Goal: Download file/media

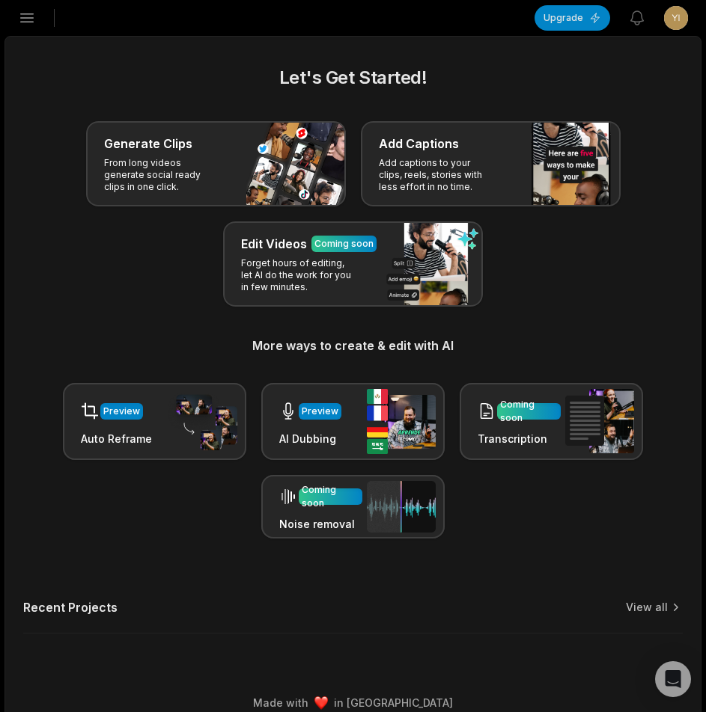
click at [34, 26] on icon "button" at bounding box center [27, 18] width 18 height 18
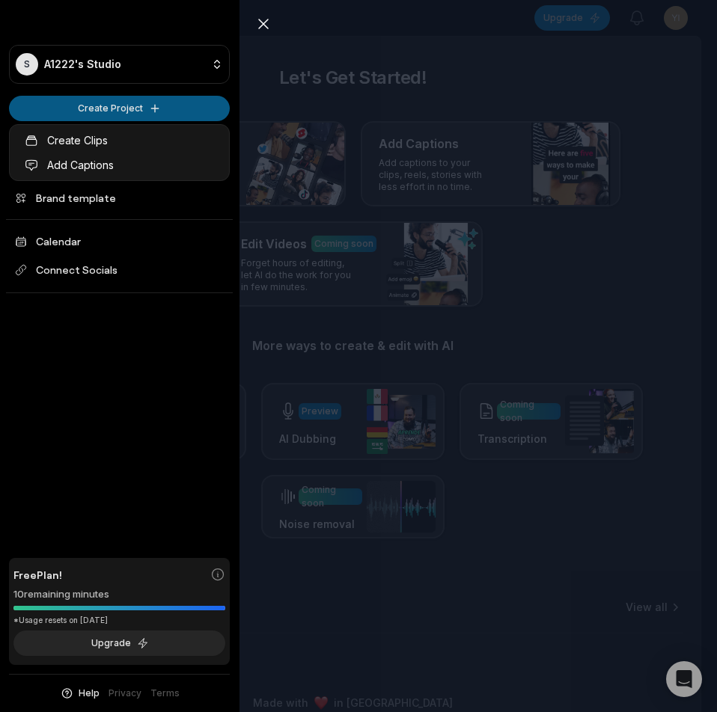
click at [108, 114] on html "S A1222's Studio Create Project Home Projects Brand template Calendar Connect S…" at bounding box center [358, 356] width 717 height 712
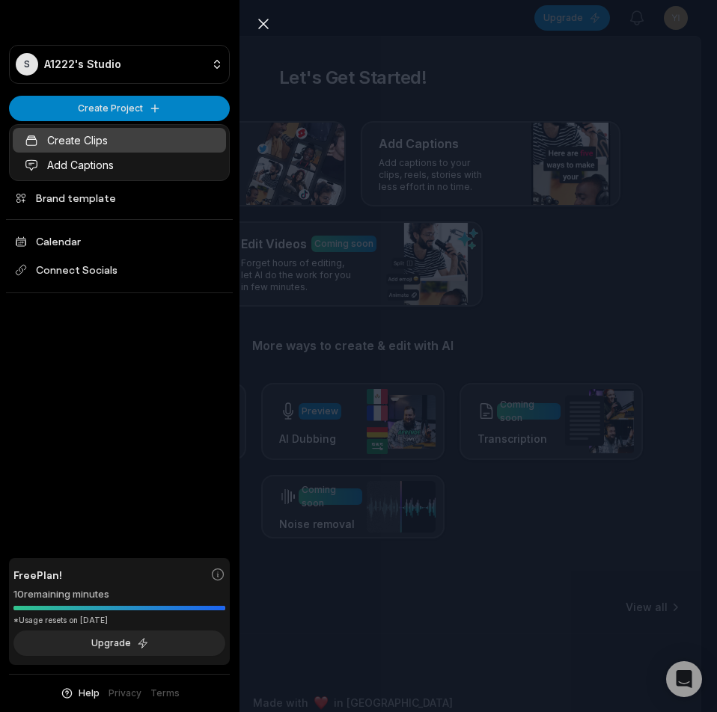
click at [117, 147] on link "Create Clips" at bounding box center [119, 140] width 213 height 25
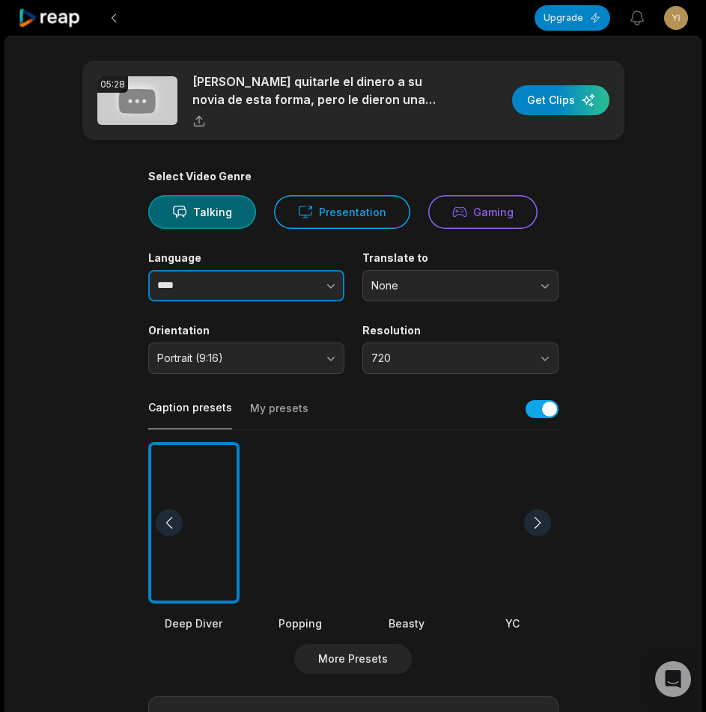
click at [251, 282] on input "****" at bounding box center [246, 285] width 196 height 31
click at [287, 289] on button "button" at bounding box center [300, 285] width 85 height 31
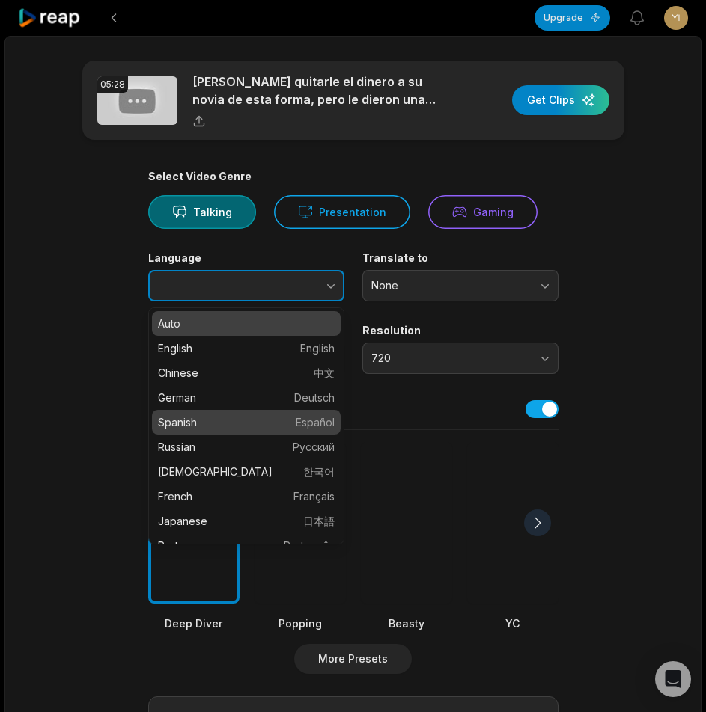
type input "*******"
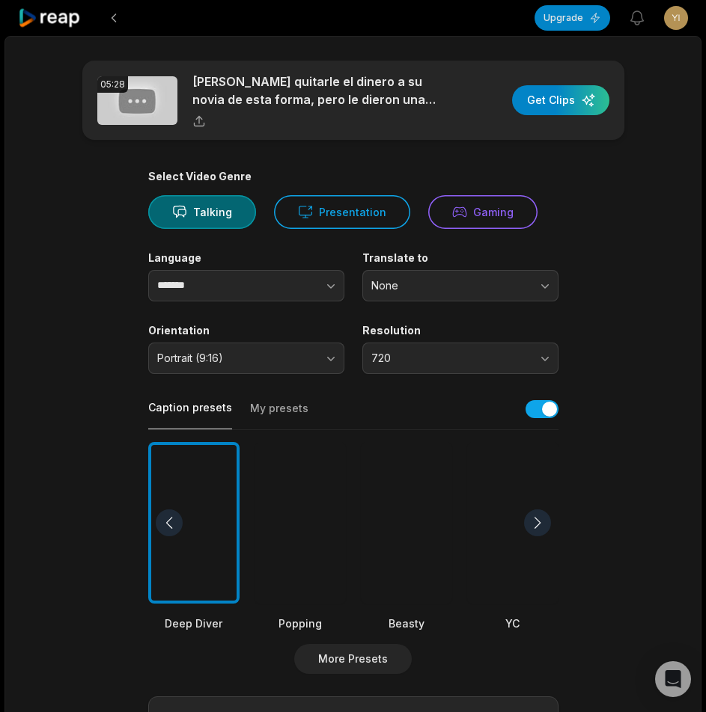
click at [295, 554] on div at bounding box center [299, 523] width 91 height 162
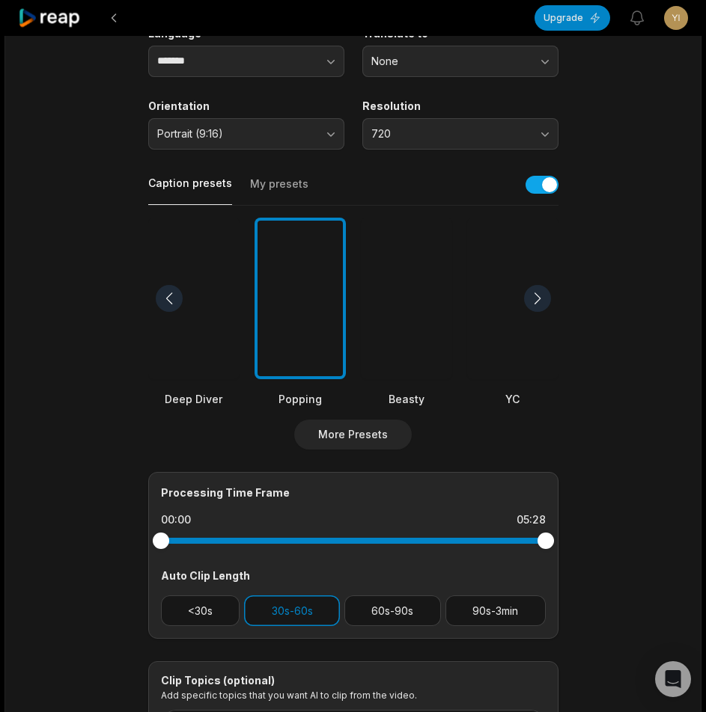
scroll to position [373, 0]
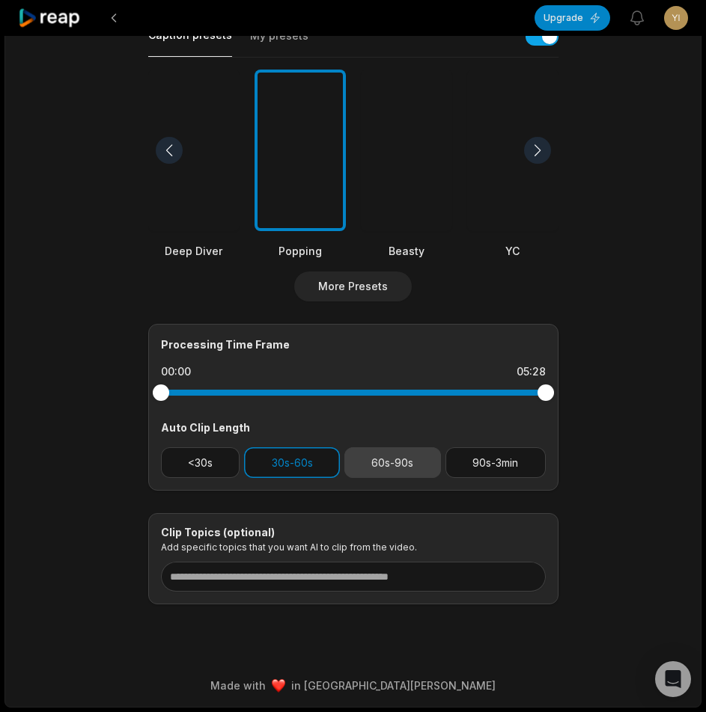
click at [385, 452] on button "60s-90s" at bounding box center [392, 462] width 97 height 31
click at [293, 461] on button "30s-60s" at bounding box center [292, 462] width 96 height 31
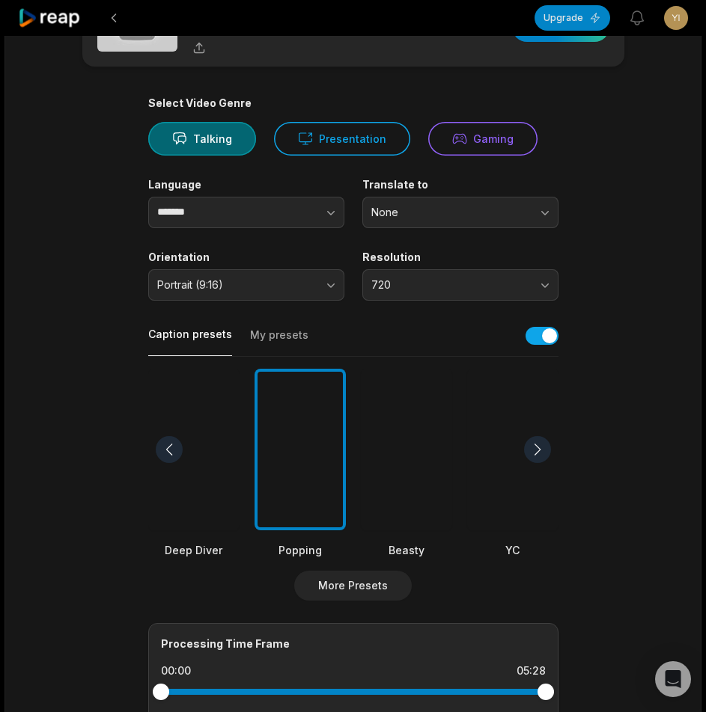
scroll to position [0, 0]
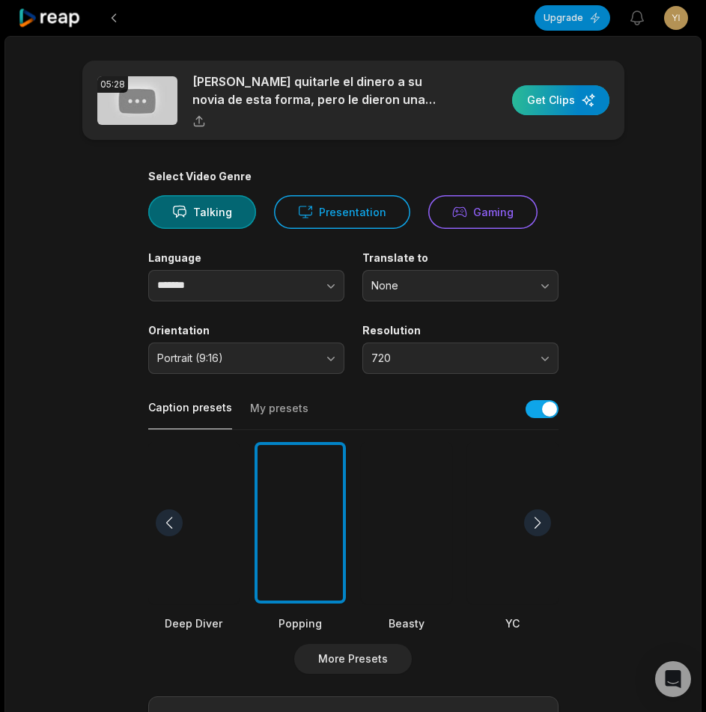
click at [557, 101] on div "button" at bounding box center [560, 100] width 97 height 30
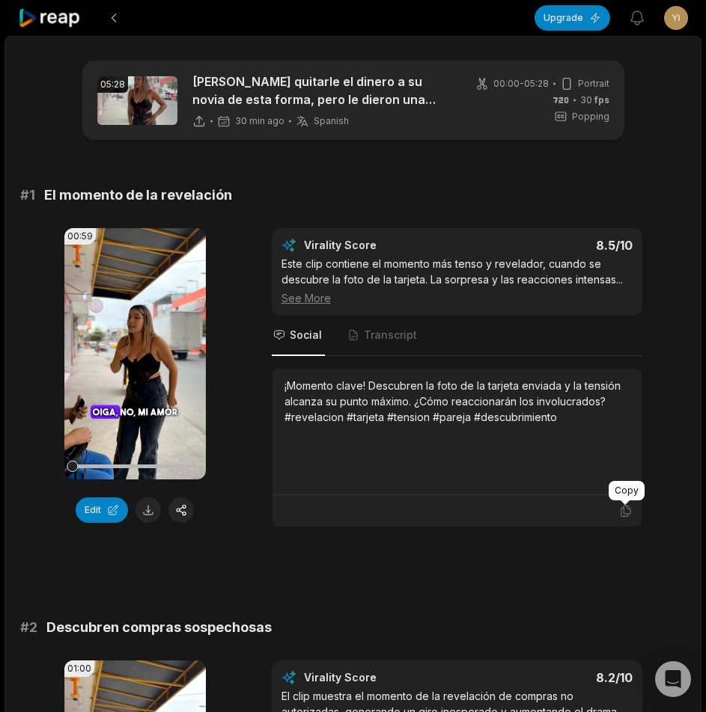
click at [626, 513] on icon at bounding box center [625, 510] width 13 height 13
click at [152, 512] on button at bounding box center [147, 510] width 25 height 25
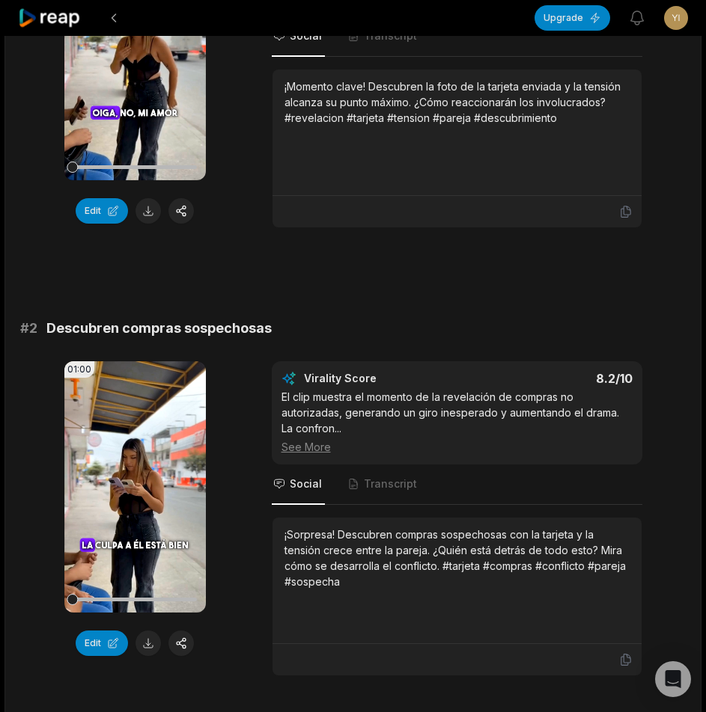
scroll to position [374, 0]
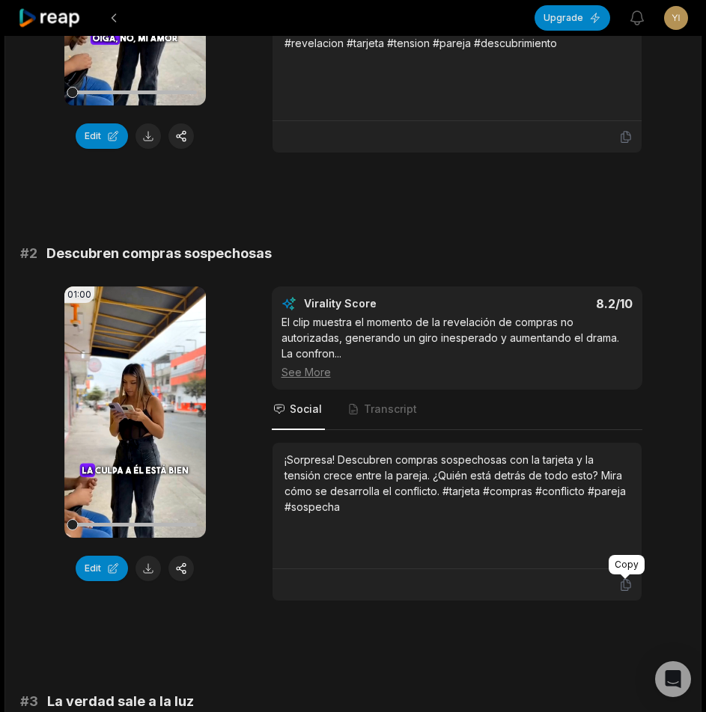
click at [627, 581] on icon at bounding box center [625, 584] width 13 height 13
click at [152, 568] on button at bounding box center [147, 568] width 25 height 25
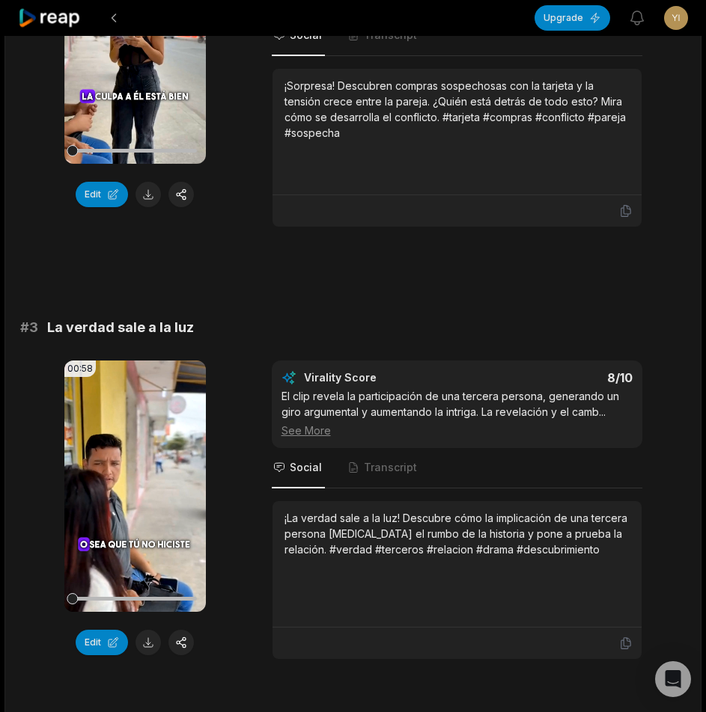
scroll to position [823, 0]
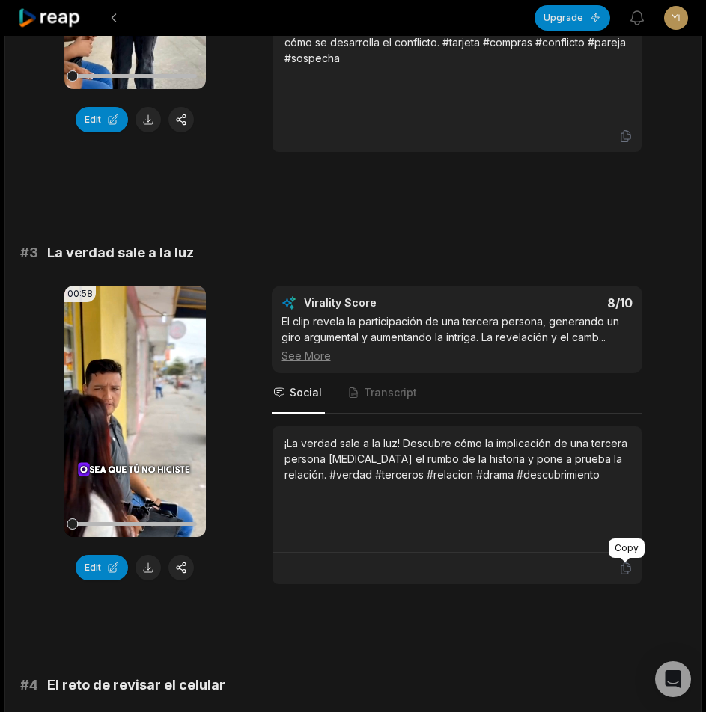
click at [626, 570] on icon at bounding box center [625, 568] width 13 height 13
click at [148, 574] on button at bounding box center [147, 567] width 25 height 25
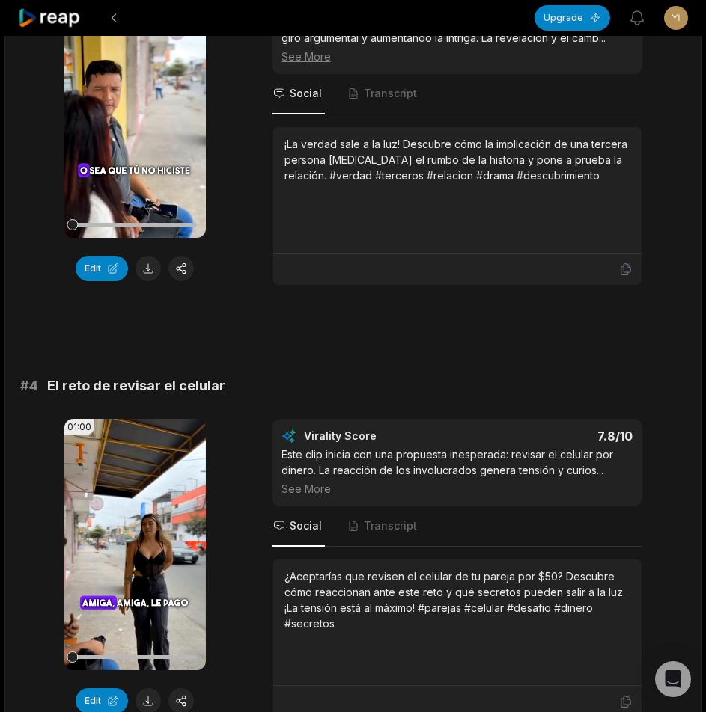
scroll to position [1272, 0]
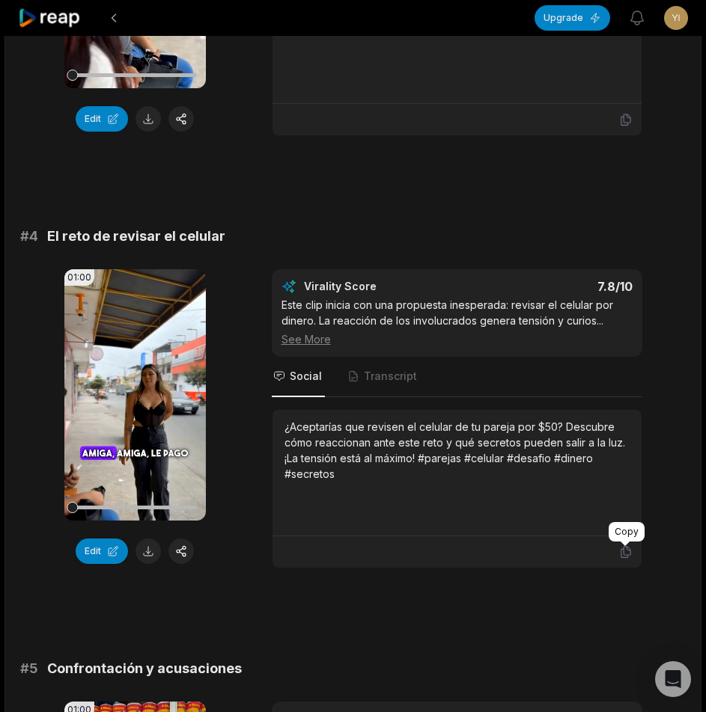
click at [628, 556] on icon at bounding box center [625, 551] width 13 height 13
click at [144, 552] on button at bounding box center [147, 551] width 25 height 25
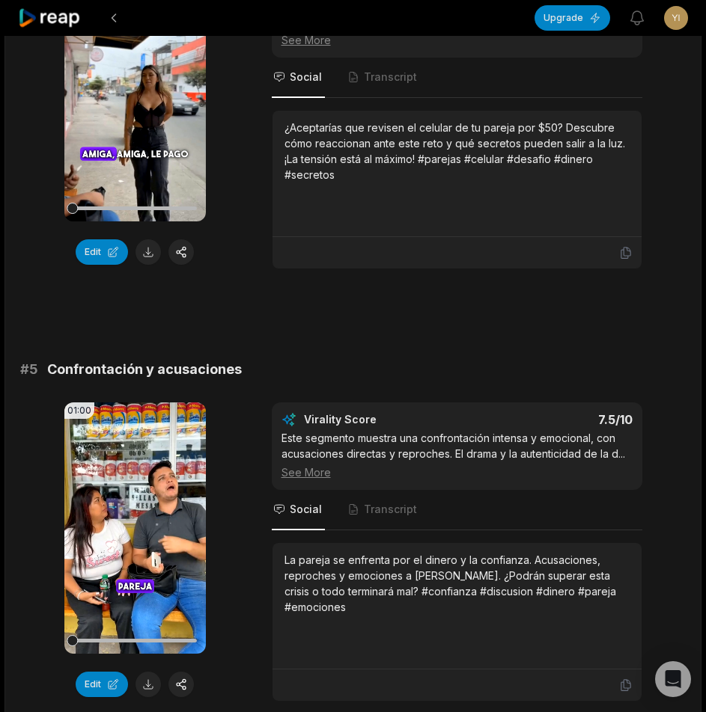
scroll to position [1646, 0]
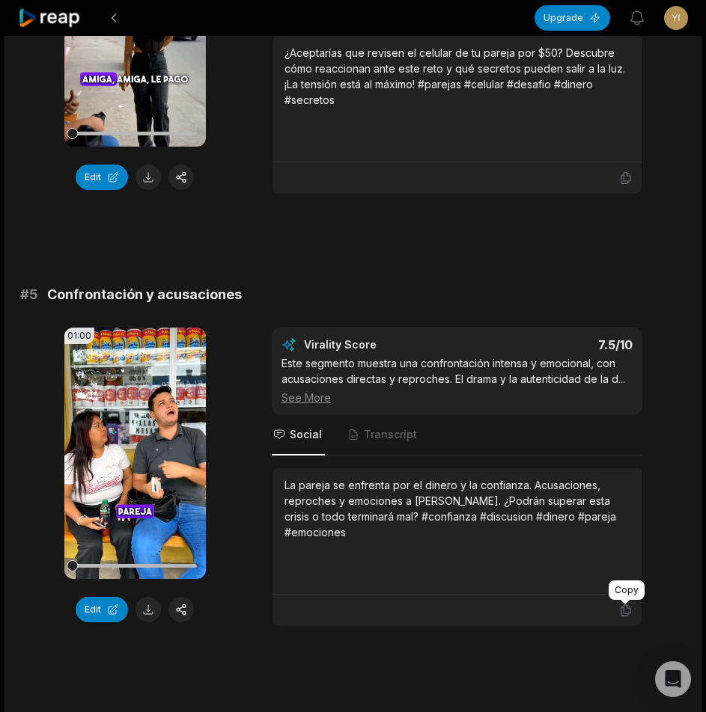
click at [620, 609] on icon at bounding box center [624, 610] width 9 height 11
click at [143, 614] on button at bounding box center [147, 609] width 25 height 25
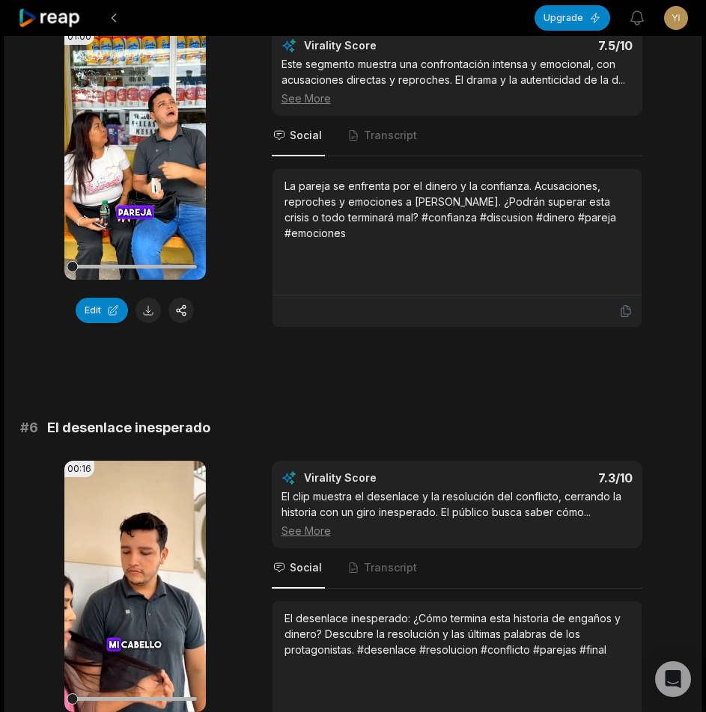
scroll to position [2170, 0]
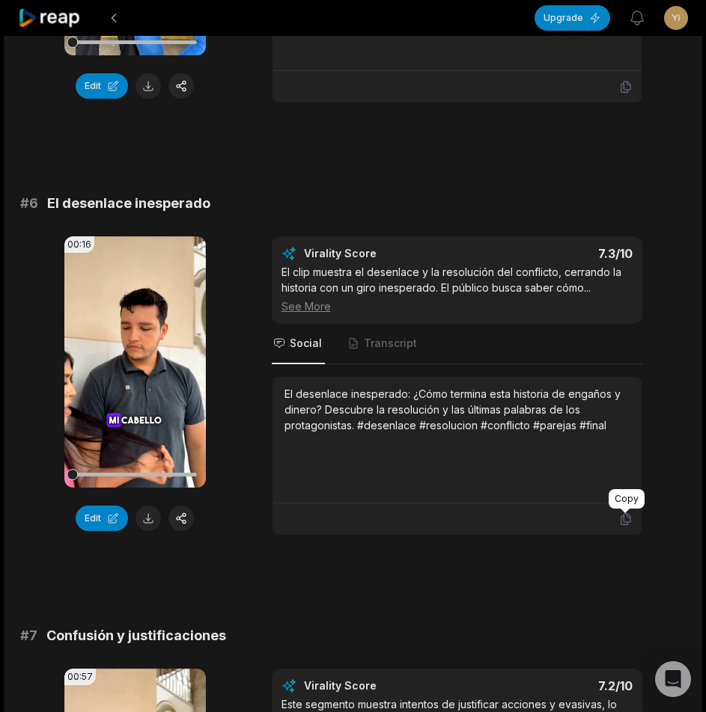
click at [620, 524] on icon at bounding box center [624, 519] width 9 height 11
click at [148, 519] on button at bounding box center [147, 518] width 25 height 25
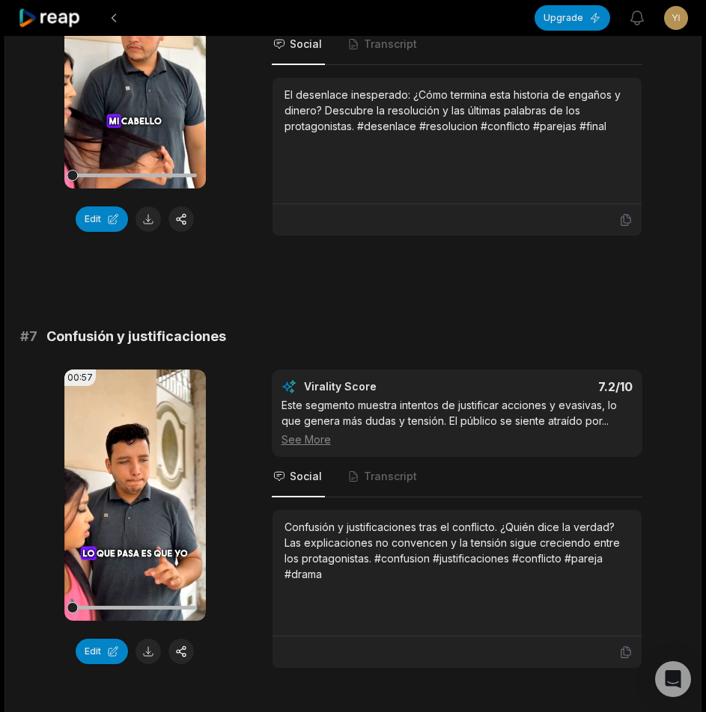
scroll to position [2619, 0]
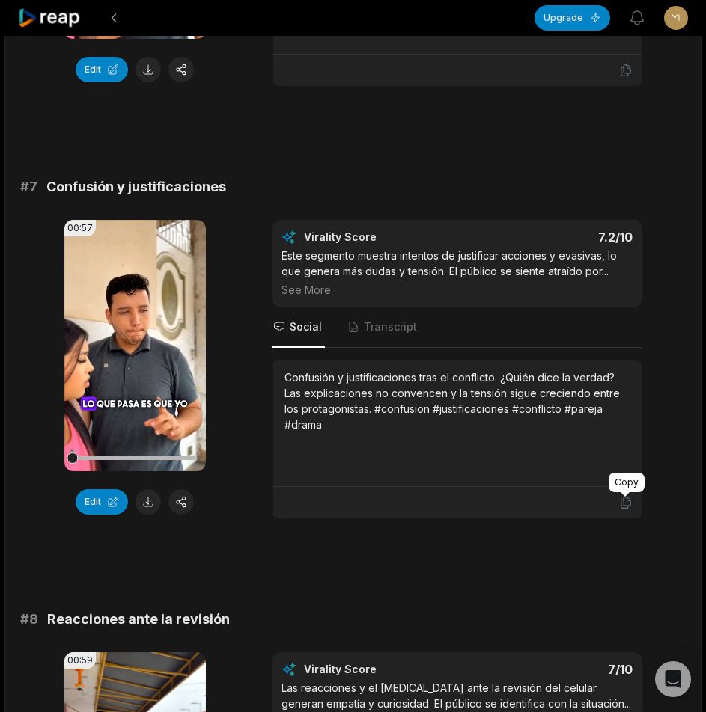
click at [625, 504] on icon at bounding box center [625, 502] width 13 height 13
click at [147, 509] on button at bounding box center [147, 501] width 25 height 25
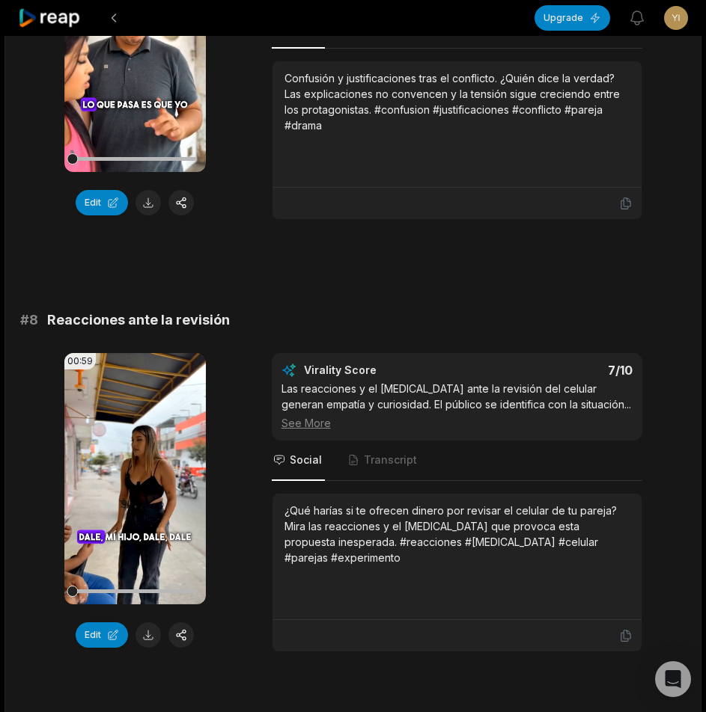
scroll to position [3068, 0]
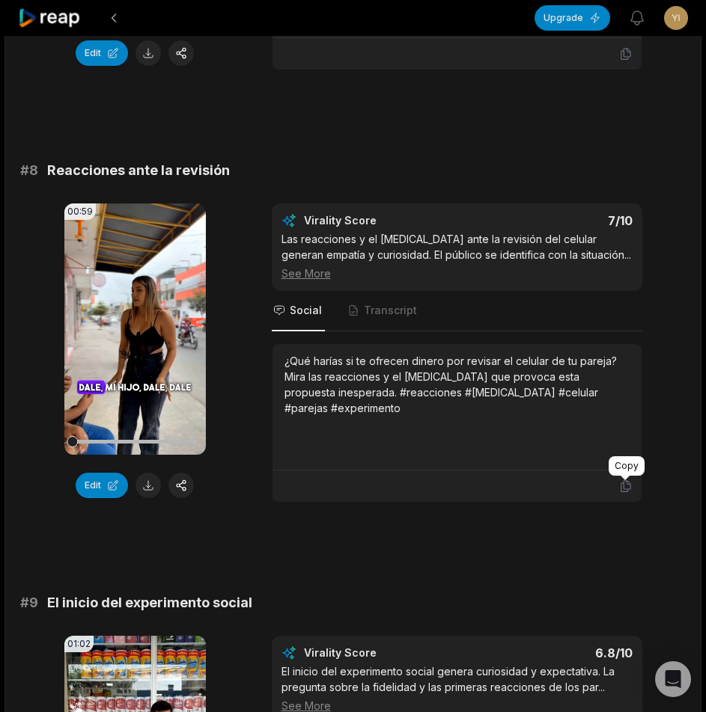
click at [628, 489] on icon at bounding box center [624, 486] width 9 height 11
click at [156, 485] on button at bounding box center [147, 485] width 25 height 25
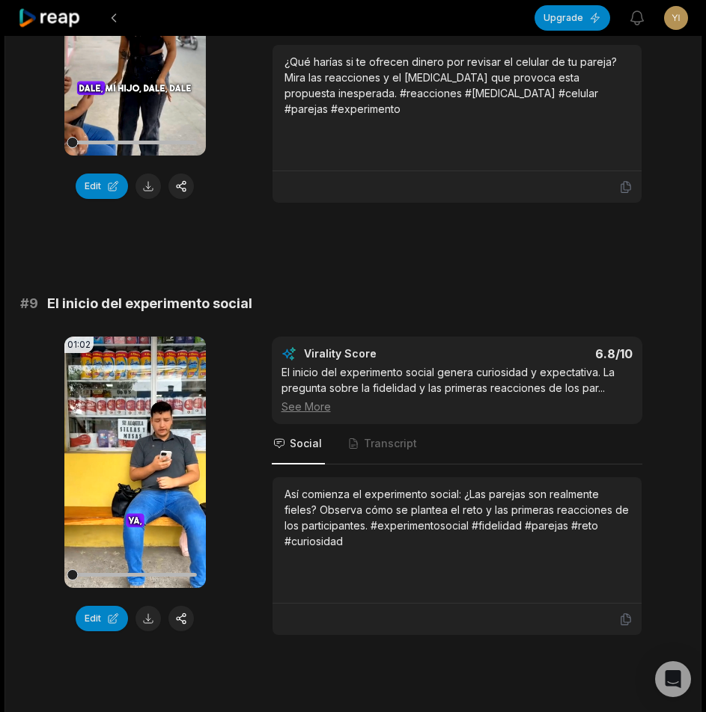
scroll to position [3404, 0]
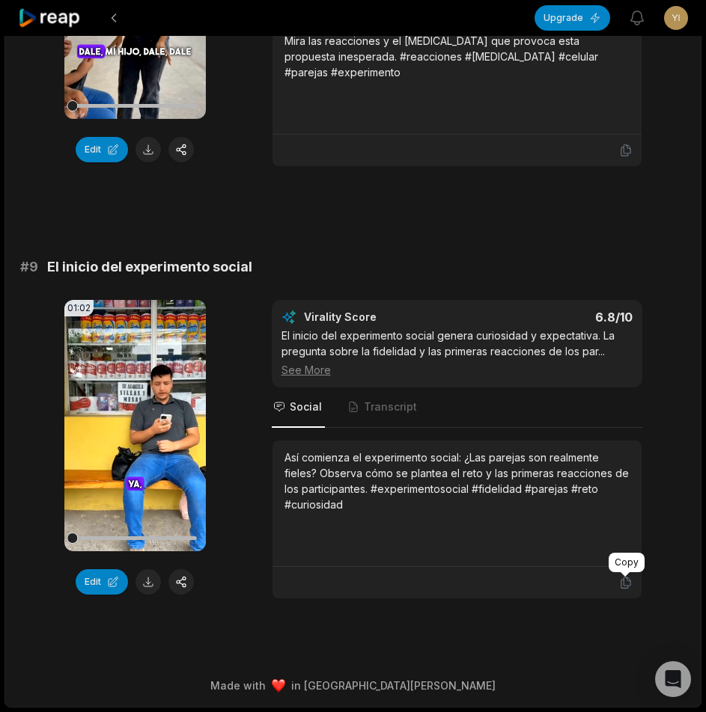
click at [626, 587] on icon at bounding box center [625, 582] width 13 height 13
click at [144, 588] on button at bounding box center [147, 581] width 25 height 25
click at [674, 97] on div "00:59 Your browser does not support mp4 format. Edit Virality Score 7 /10 Las r…" at bounding box center [352, 17] width 665 height 299
